Goal: Find specific page/section: Find specific page/section

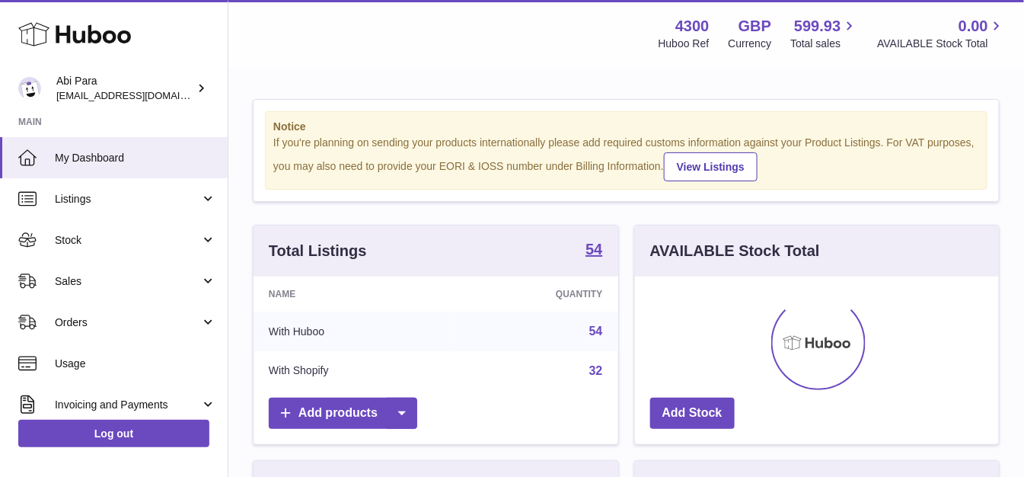
scroll to position [238, 363]
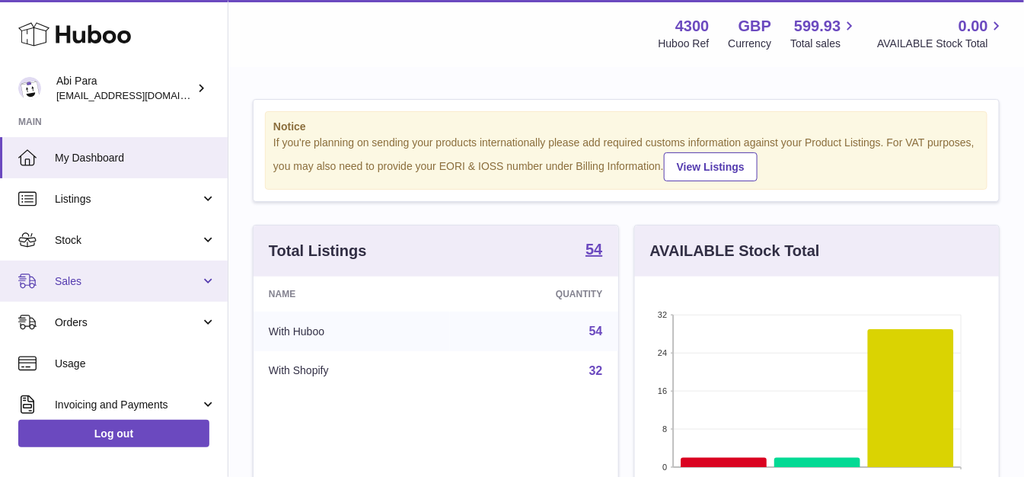
click at [101, 284] on span "Sales" at bounding box center [127, 281] width 145 height 14
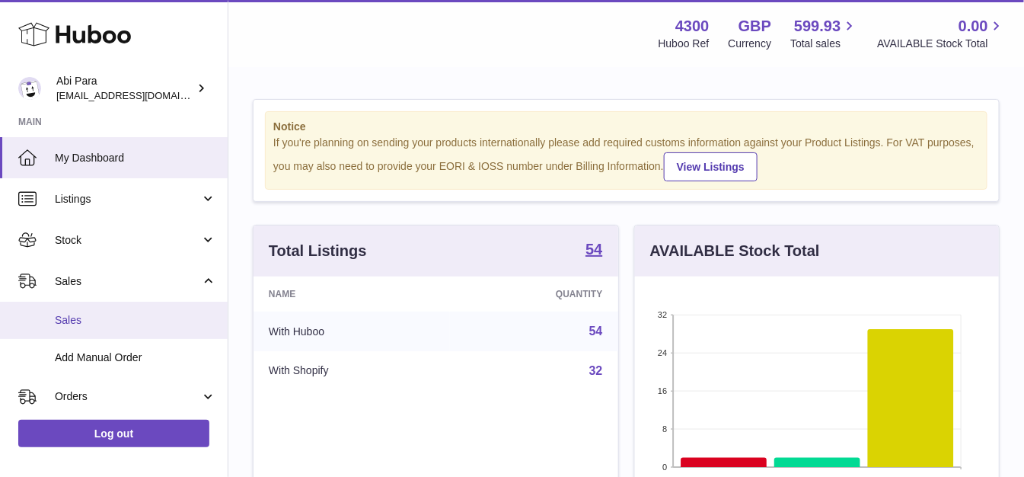
click at [104, 302] on link "Sales" at bounding box center [114, 320] width 228 height 37
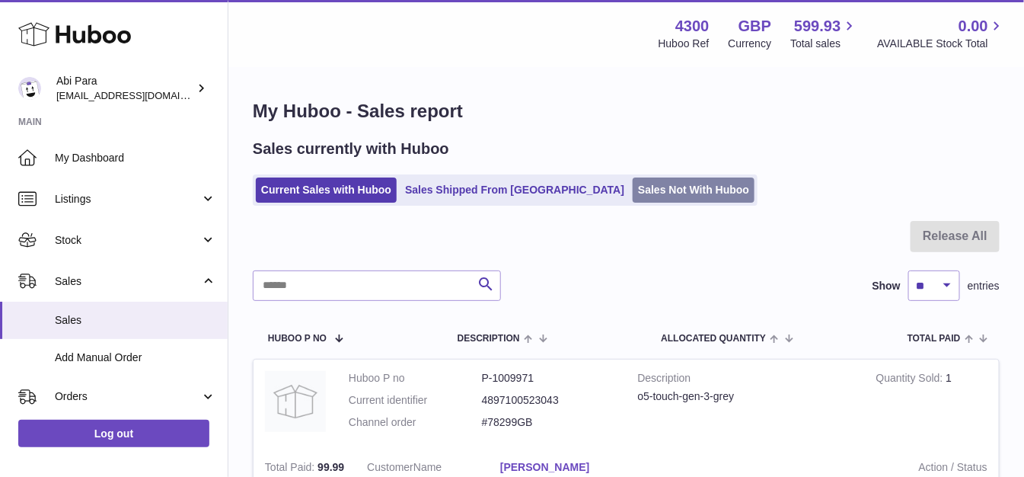
click at [633, 192] on link "Sales Not With Huboo" at bounding box center [694, 189] width 122 height 25
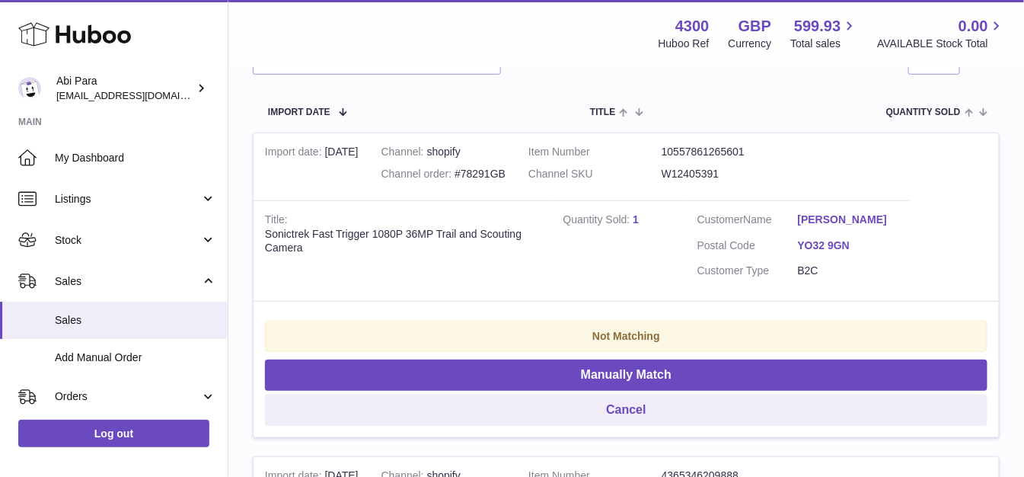
scroll to position [174, 0]
